Goal: Check status

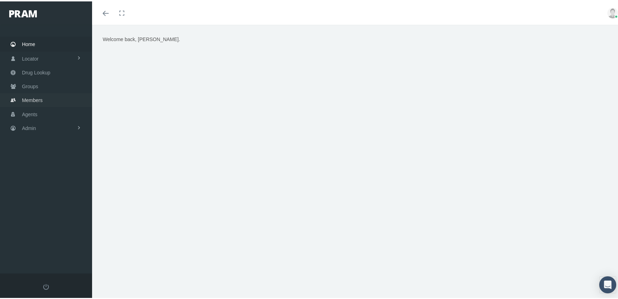
click at [32, 95] on span "Members" at bounding box center [32, 98] width 21 height 13
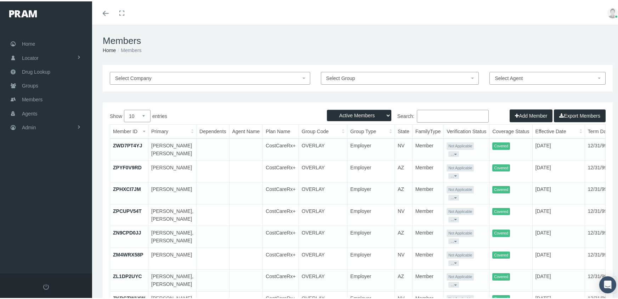
click at [366, 112] on select "Active Members Terminated Members Active & Terminated" at bounding box center [359, 113] width 64 height 11
select select "3"
click at [327, 108] on select "Active Members Terminated Members Active & Terminated" at bounding box center [359, 113] width 64 height 11
